Goal: Transaction & Acquisition: Purchase product/service

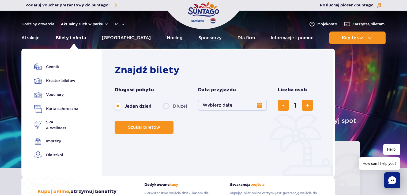
click at [78, 38] on link "Bilety i oferta" at bounding box center [71, 38] width 30 height 13
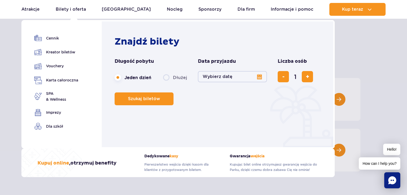
scroll to position [27, 0]
click at [257, 76] on button "Wybierz datę" at bounding box center [232, 76] width 69 height 11
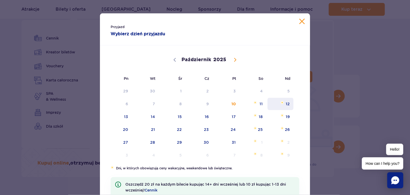
click at [284, 104] on span "12" at bounding box center [280, 104] width 27 height 12
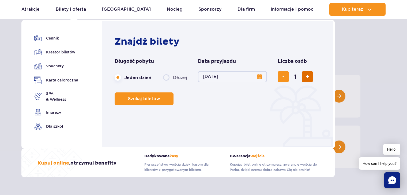
click at [309, 77] on button "dodaj bilet" at bounding box center [307, 76] width 11 height 11
type input "4"
click at [139, 100] on span "Szukaj biletów" at bounding box center [142, 99] width 32 height 5
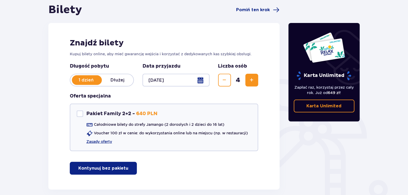
scroll to position [80, 0]
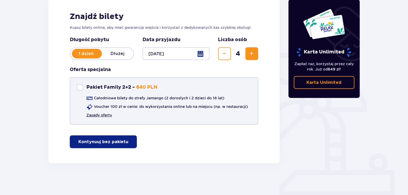
click at [102, 115] on link "Zasady oferty" at bounding box center [99, 115] width 26 height 5
click at [80, 88] on div "Pakiet Family 2+2" at bounding box center [80, 87] width 6 height 6
checkbox input "true"
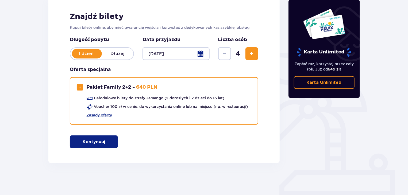
click at [91, 142] on p "Kontynuuj" at bounding box center [94, 142] width 22 height 6
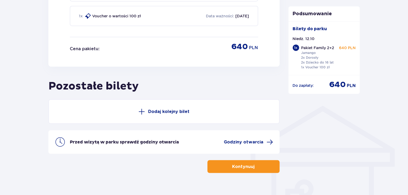
scroll to position [337, 0]
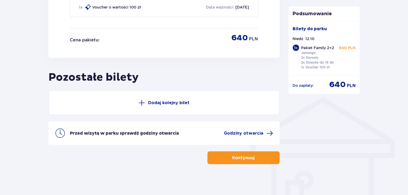
click at [170, 103] on p "Dodaj kolejny bilet" at bounding box center [168, 103] width 41 height 6
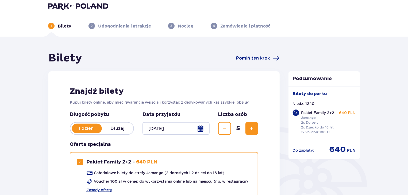
scroll to position [0, 0]
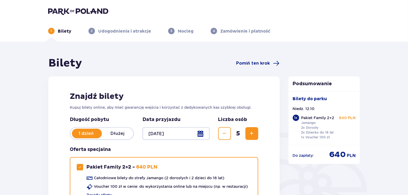
click at [123, 134] on p "Dłużej" at bounding box center [118, 134] width 32 height 6
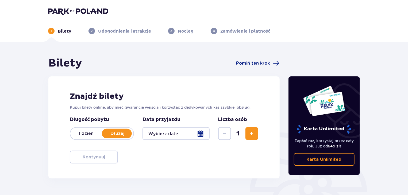
scroll to position [27, 0]
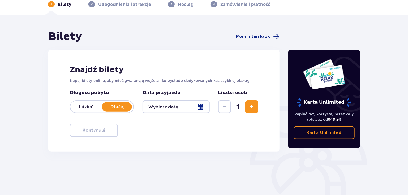
click at [203, 105] on div at bounding box center [176, 107] width 67 height 13
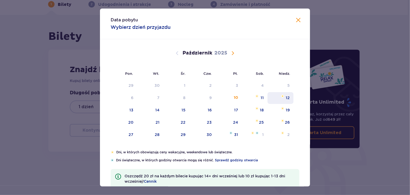
click at [286, 98] on div "12" at bounding box center [288, 97] width 4 height 5
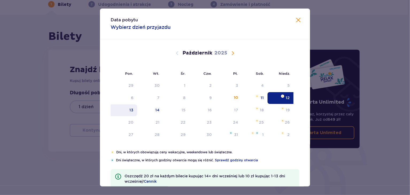
click at [129, 112] on div "13" at bounding box center [131, 110] width 4 height 5
type input "12.10.25 - 13.10.25"
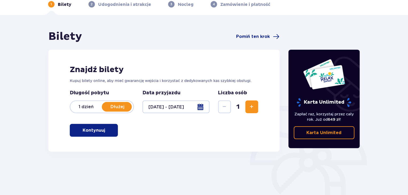
click at [253, 108] on span "Zwiększ" at bounding box center [252, 107] width 6 height 6
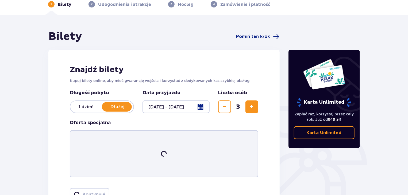
click at [253, 108] on span "Zwiększ" at bounding box center [252, 107] width 6 height 6
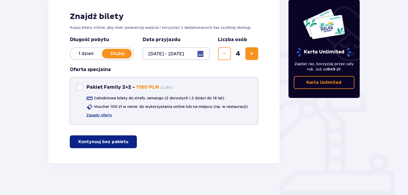
scroll to position [53, 0]
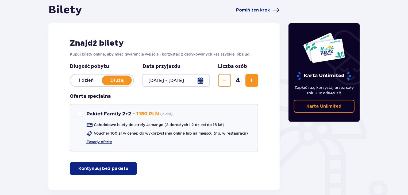
click at [110, 169] on p "Kontynuuj bez pakietu" at bounding box center [103, 169] width 50 height 6
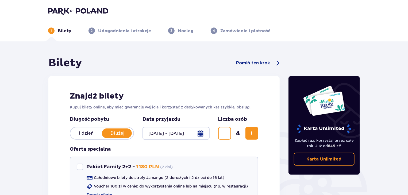
scroll to position [0, 0]
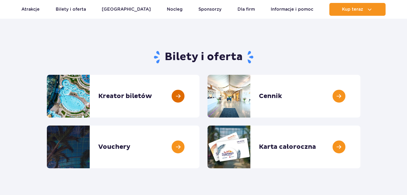
click at [199, 96] on link at bounding box center [199, 96] width 0 height 43
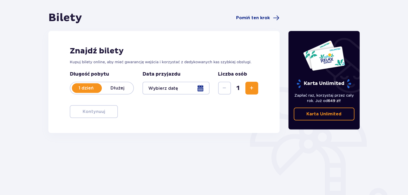
scroll to position [54, 0]
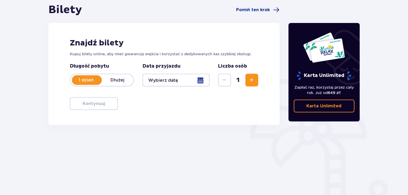
click at [161, 85] on div at bounding box center [176, 80] width 67 height 13
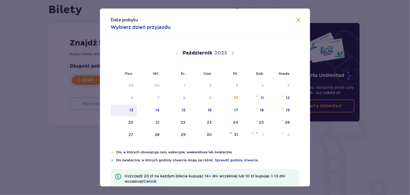
click at [130, 112] on div "13" at bounding box center [131, 110] width 4 height 5
type input "13.10.25"
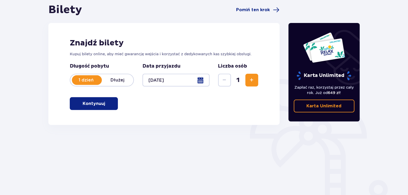
click at [248, 79] on button "Zwiększ" at bounding box center [252, 80] width 13 height 13
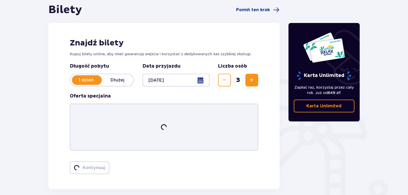
click at [248, 79] on button "Zwiększ" at bounding box center [252, 80] width 13 height 13
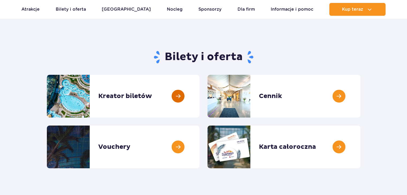
scroll to position [27, 0]
click at [199, 98] on link at bounding box center [199, 96] width 0 height 43
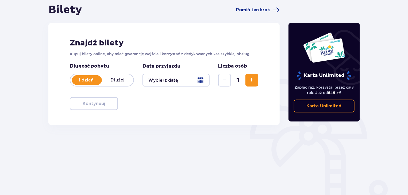
click at [204, 78] on div at bounding box center [176, 80] width 67 height 13
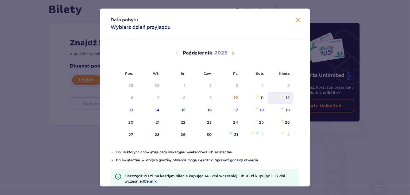
click at [287, 98] on div "12" at bounding box center [288, 97] width 4 height 5
type input "[DATE]"
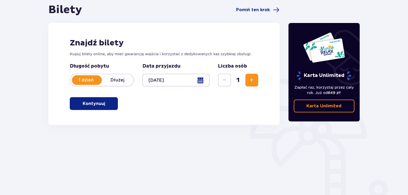
click at [251, 79] on span "Zwiększ" at bounding box center [252, 80] width 6 height 6
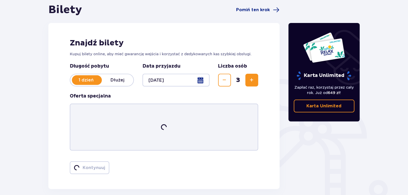
click at [251, 79] on span "Zwiększ" at bounding box center [252, 80] width 6 height 6
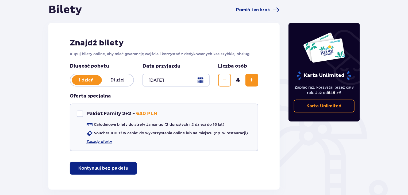
click at [105, 166] on p "Kontynuuj bez pakietu" at bounding box center [103, 169] width 50 height 6
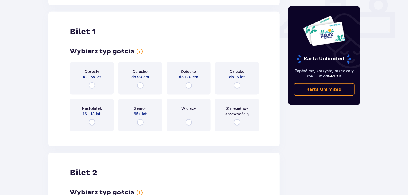
scroll to position [243, 0]
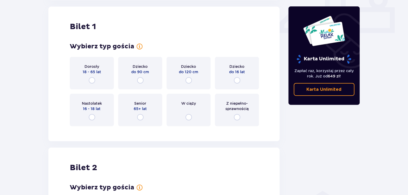
click at [238, 79] on input "radio" at bounding box center [237, 80] width 6 height 6
radio input "true"
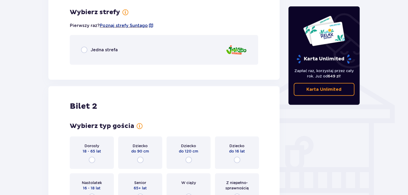
scroll to position [374, 0]
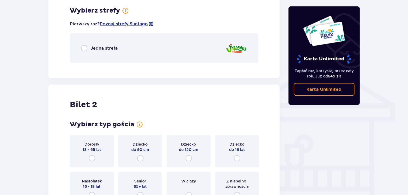
click at [84, 47] on input "radio" at bounding box center [84, 48] width 6 height 6
radio input "true"
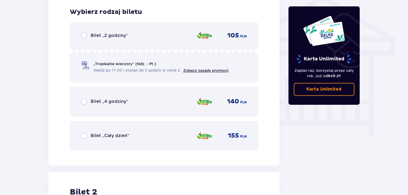
scroll to position [441, 0]
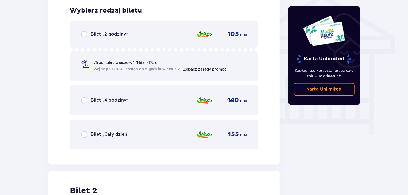
click at [85, 135] on input "radio" at bounding box center [84, 135] width 6 height 6
radio input "true"
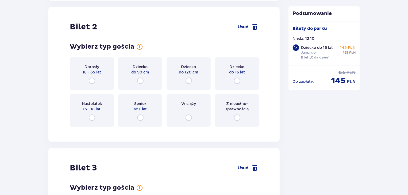
scroll to position [632, 0]
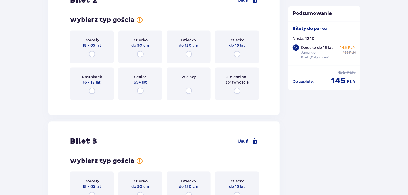
click at [239, 54] on input "radio" at bounding box center [237, 54] width 6 height 6
radio input "true"
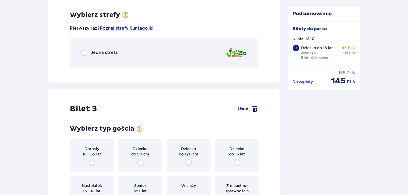
scroll to position [736, 0]
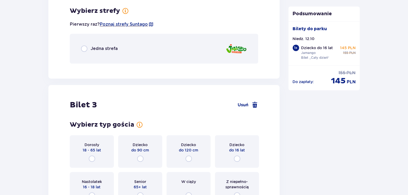
click at [87, 46] on input "radio" at bounding box center [84, 48] width 6 height 6
radio input "true"
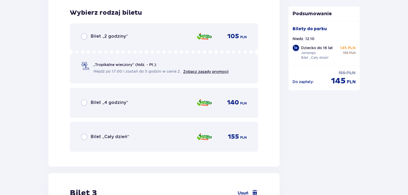
scroll to position [803, 0]
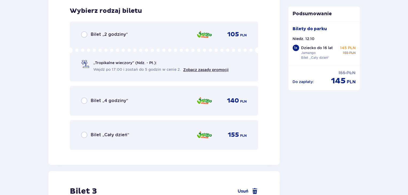
click at [83, 134] on input "radio" at bounding box center [84, 135] width 6 height 6
radio input "true"
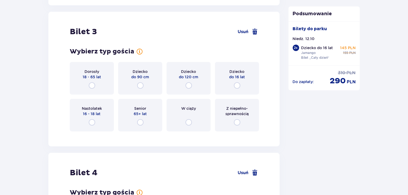
scroll to position [968, 0]
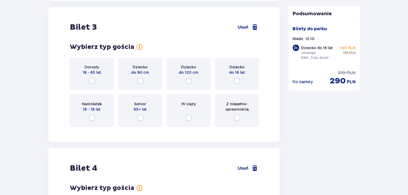
click at [92, 80] on input "radio" at bounding box center [92, 81] width 6 height 6
radio input "true"
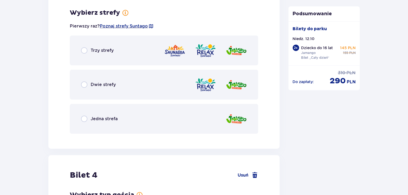
scroll to position [1101, 0]
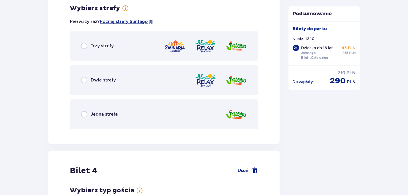
click at [85, 115] on input "radio" at bounding box center [84, 114] width 6 height 6
radio input "true"
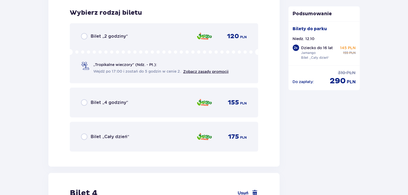
scroll to position [1234, 0]
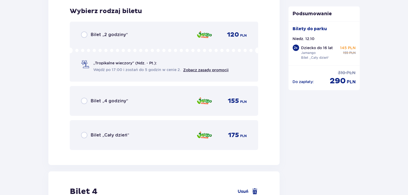
click at [85, 136] on input "radio" at bounding box center [84, 135] width 6 height 6
radio input "true"
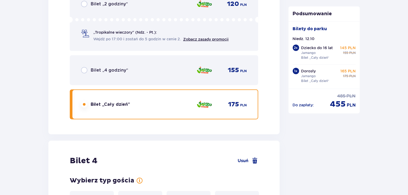
scroll to position [1402, 0]
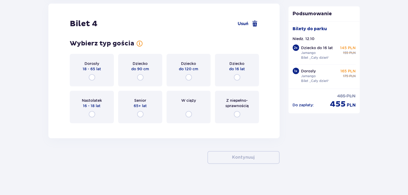
click at [93, 75] on input "radio" at bounding box center [92, 77] width 6 height 6
radio input "true"
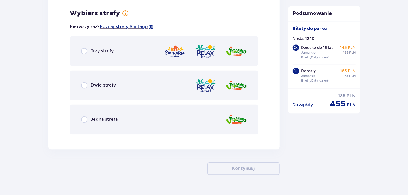
scroll to position [1529, 0]
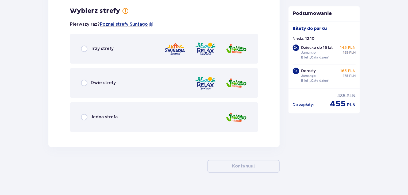
click at [83, 116] on input "radio" at bounding box center [84, 117] width 6 height 6
radio input "true"
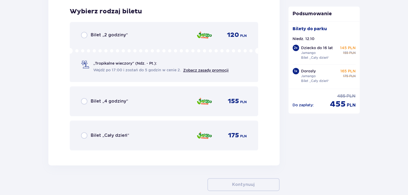
scroll to position [1665, 0]
click at [85, 134] on input "radio" at bounding box center [84, 135] width 6 height 6
radio input "true"
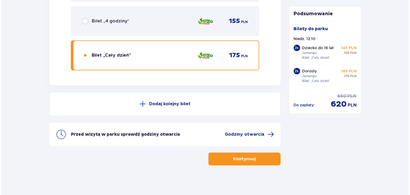
scroll to position [1746, 0]
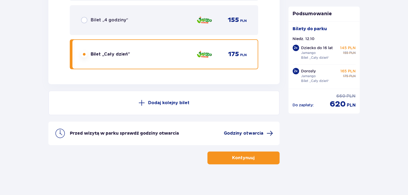
click at [238, 133] on span "Godziny otwarcia" at bounding box center [244, 134] width 40 height 6
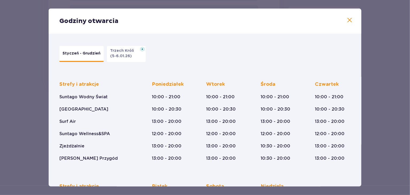
click at [349, 22] on span at bounding box center [350, 20] width 6 height 6
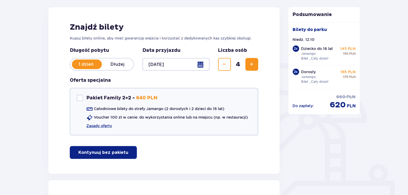
scroll to position [34, 0]
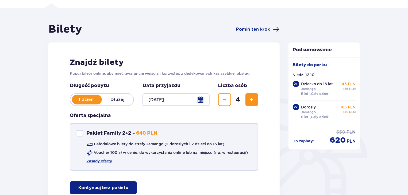
click at [81, 135] on div "Pakiet Family 2+2" at bounding box center [80, 133] width 6 height 6
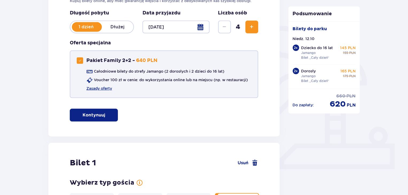
scroll to position [107, 0]
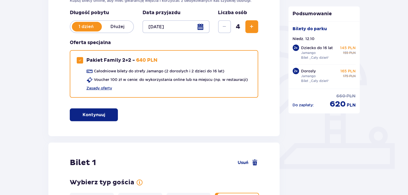
click at [94, 115] on p "Kontynuuj" at bounding box center [94, 115] width 22 height 6
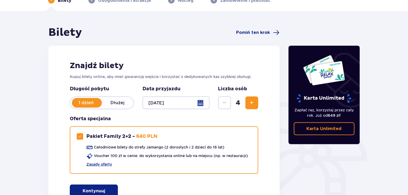
scroll to position [19, 0]
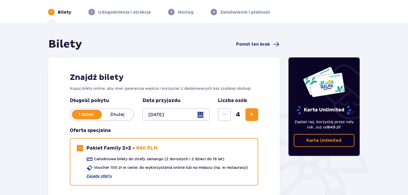
click at [204, 114] on div at bounding box center [176, 114] width 67 height 13
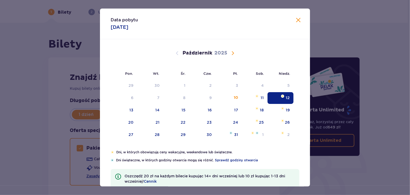
click at [297, 20] on span "Zamknij" at bounding box center [298, 20] width 6 height 6
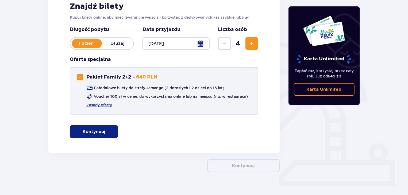
scroll to position [99, 0]
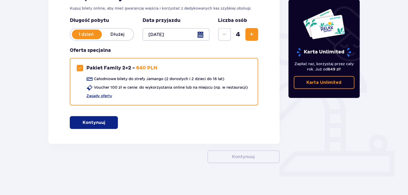
click at [92, 122] on p "Kontynuuj" at bounding box center [94, 123] width 22 height 6
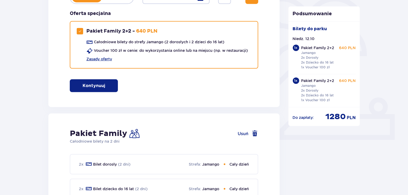
scroll to position [1, 0]
click at [252, 132] on span at bounding box center [255, 134] width 6 height 6
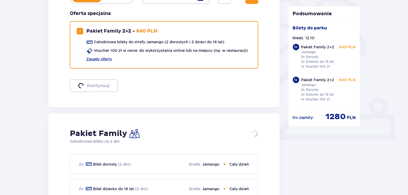
checkbox input "false"
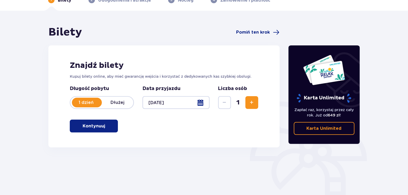
scroll to position [0, 0]
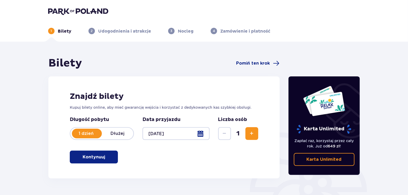
click at [70, 11] on img at bounding box center [78, 10] width 60 height 7
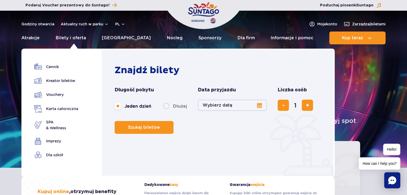
click at [260, 106] on button "Wybierz datę" at bounding box center [232, 105] width 69 height 11
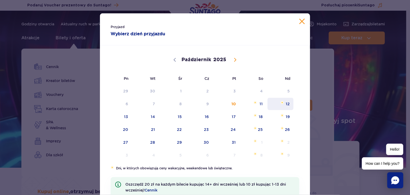
click at [283, 105] on span "12" at bounding box center [280, 104] width 27 height 12
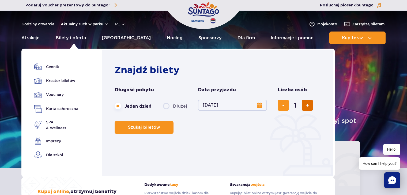
click at [303, 106] on button "dodaj bilet" at bounding box center [307, 105] width 11 height 11
type input "2"
click at [303, 106] on button "dodaj bilet" at bounding box center [307, 105] width 11 height 11
type input "3"
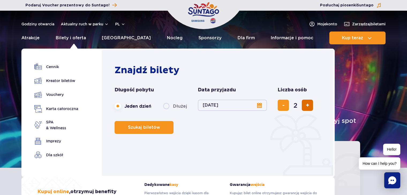
type input "3"
click at [303, 106] on button "dodaj bilet" at bounding box center [307, 105] width 11 height 11
type input "4"
click at [137, 128] on span "Szukaj biletów" at bounding box center [142, 127] width 32 height 5
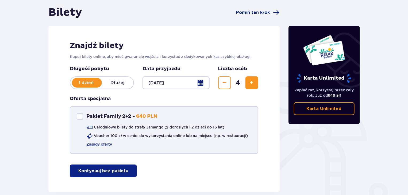
scroll to position [54, 0]
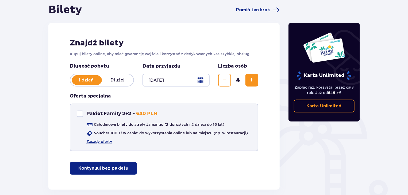
click at [81, 112] on div "Pakiet Family 2+2" at bounding box center [80, 114] width 6 height 6
checkbox input "true"
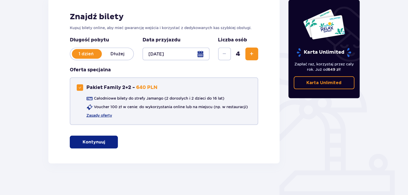
scroll to position [80, 0]
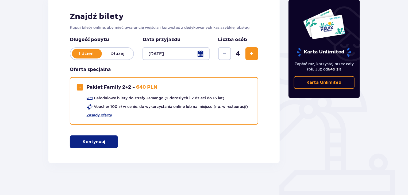
click at [93, 141] on p "Kontynuuj" at bounding box center [94, 142] width 22 height 6
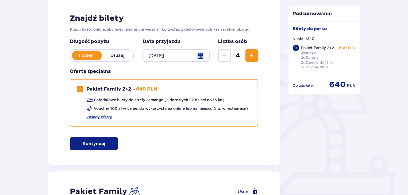
scroll to position [80, 0]
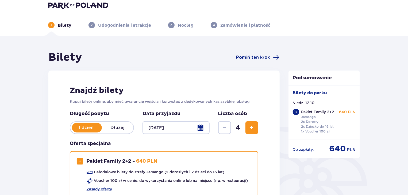
scroll to position [0, 0]
